Goal: Obtain resource: Obtain resource

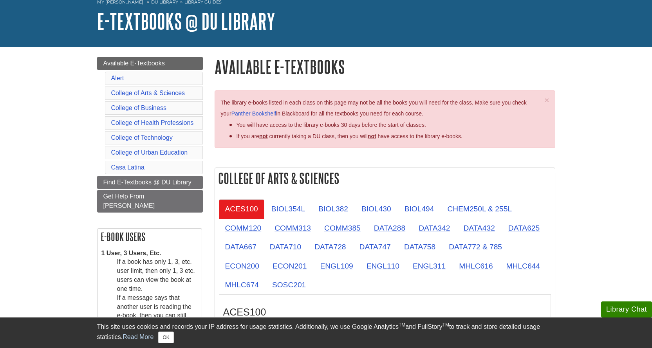
scroll to position [39, 0]
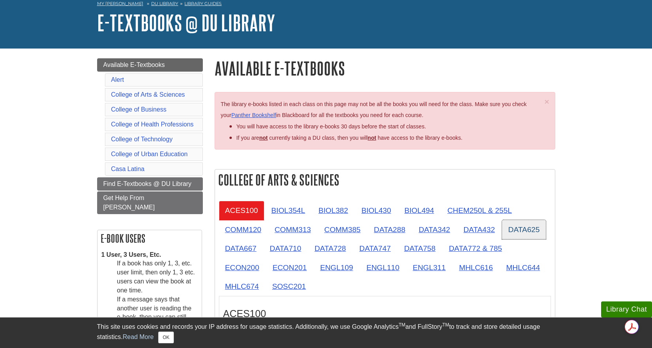
click at [527, 228] on link "DATA625" at bounding box center [524, 229] width 44 height 19
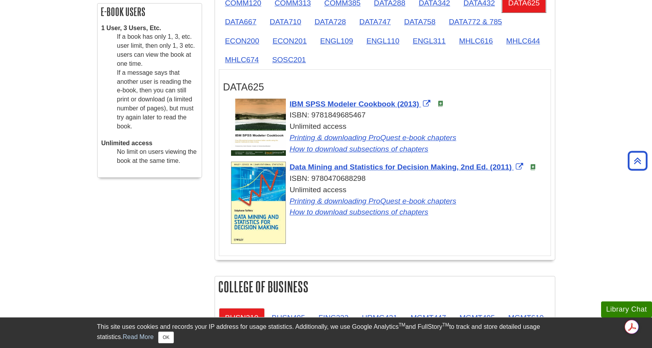
scroll to position [274, 0]
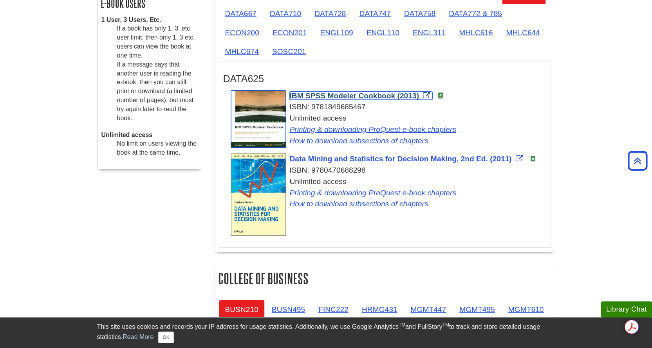
click at [425, 93] on link "IBM SPSS Modeler Cookbook (2013)" at bounding box center [361, 96] width 143 height 8
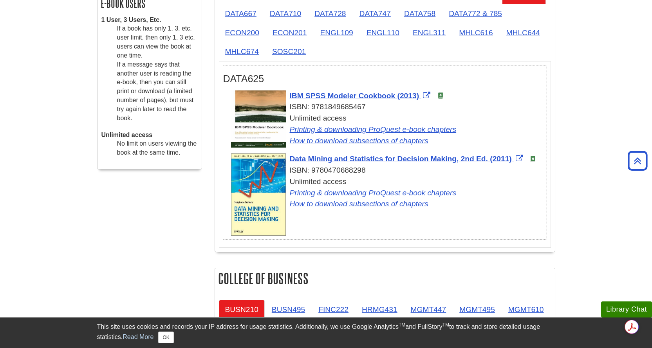
drag, startPoint x: 323, startPoint y: 145, endPoint x: 339, endPoint y: 117, distance: 31.9
click at [339, 117] on div "Unlimited access Printing & downloading ProQuest e-book chapters How to downloa…" at bounding box center [389, 130] width 316 height 34
click at [498, 109] on div "ISBN: 9781849685467" at bounding box center [389, 106] width 316 height 11
click at [410, 126] on link "Printing & downloading ProQuest e-book chapters" at bounding box center [373, 129] width 167 height 8
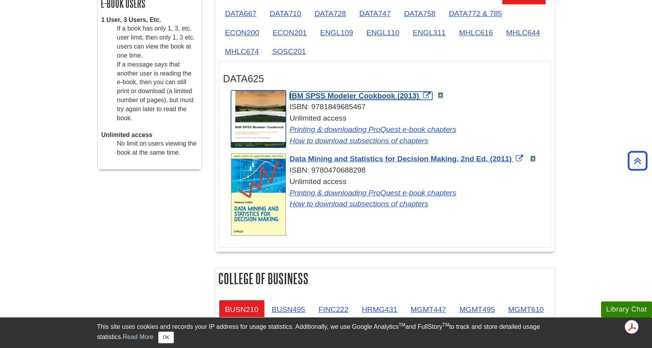
click at [318, 96] on span "IBM SPSS Modeler Cookbook (2013)" at bounding box center [355, 96] width 130 height 8
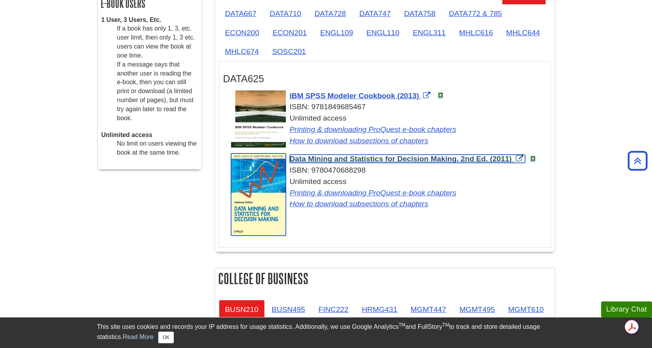
click at [311, 159] on span "Data Mining and Statistics for Decision Making, 2nd Ed. (2011)" at bounding box center [401, 159] width 222 height 8
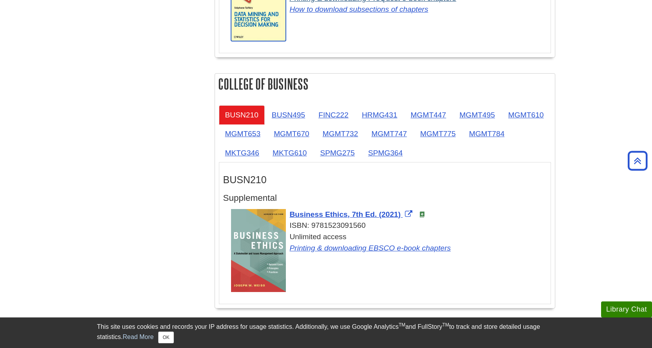
scroll to position [470, 0]
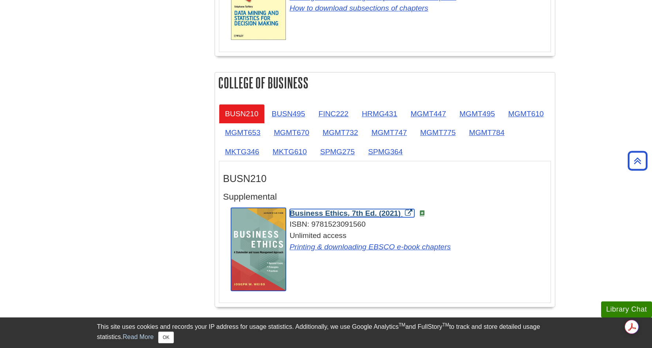
click at [316, 216] on span "Business Ethics, 7th Ed. (2021)" at bounding box center [345, 213] width 111 height 8
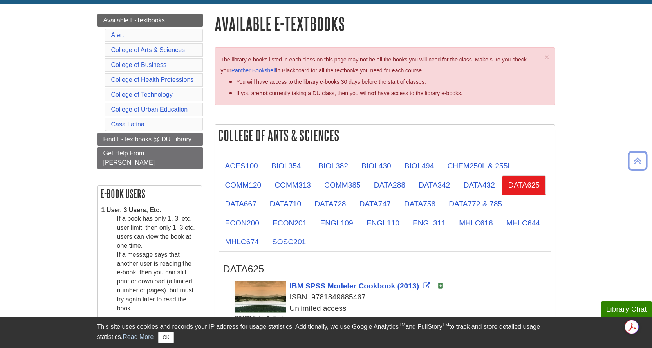
scroll to position [0, 0]
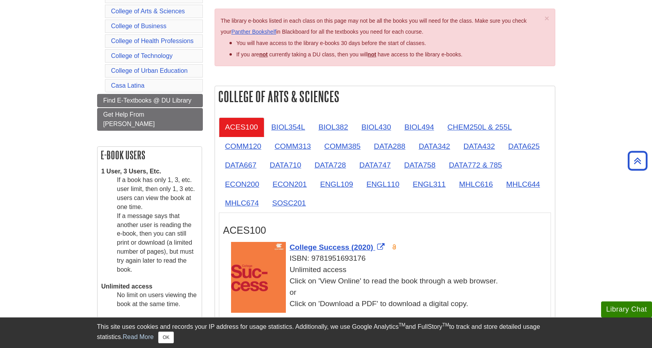
scroll to position [78, 0]
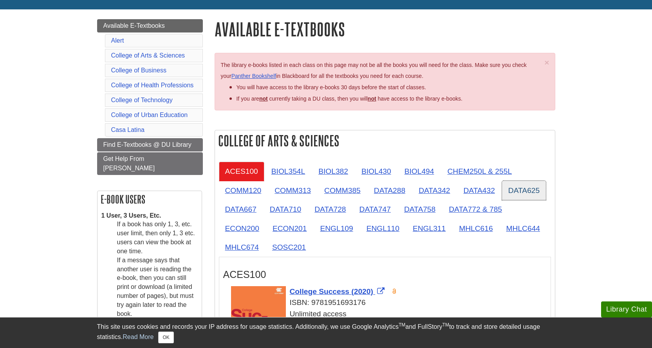
click at [524, 188] on link "DATA625" at bounding box center [524, 190] width 44 height 19
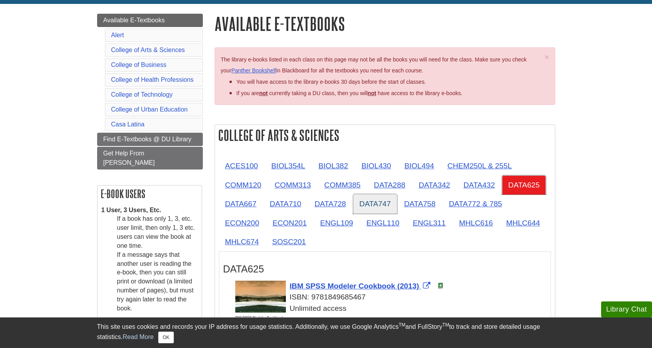
scroll to position [157, 0]
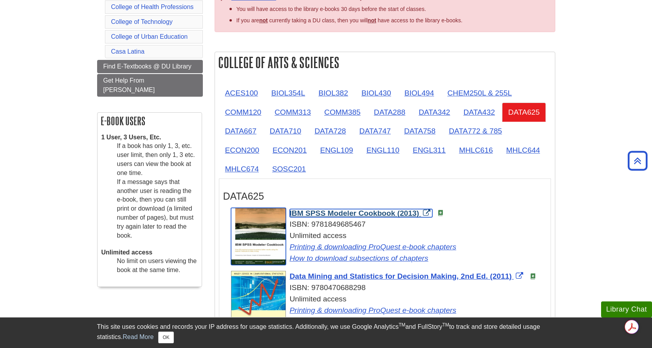
click at [253, 233] on img "Link opens in new window" at bounding box center [258, 237] width 55 height 58
